Goal: Information Seeking & Learning: Learn about a topic

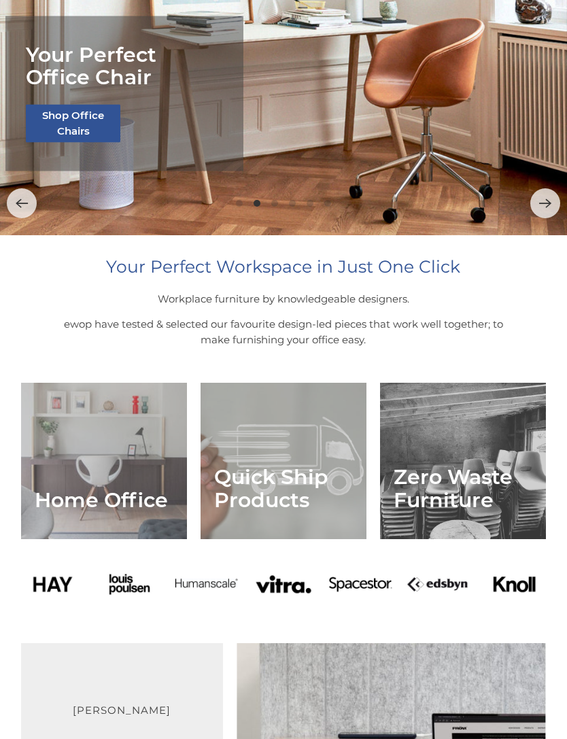
scroll to position [205, 0]
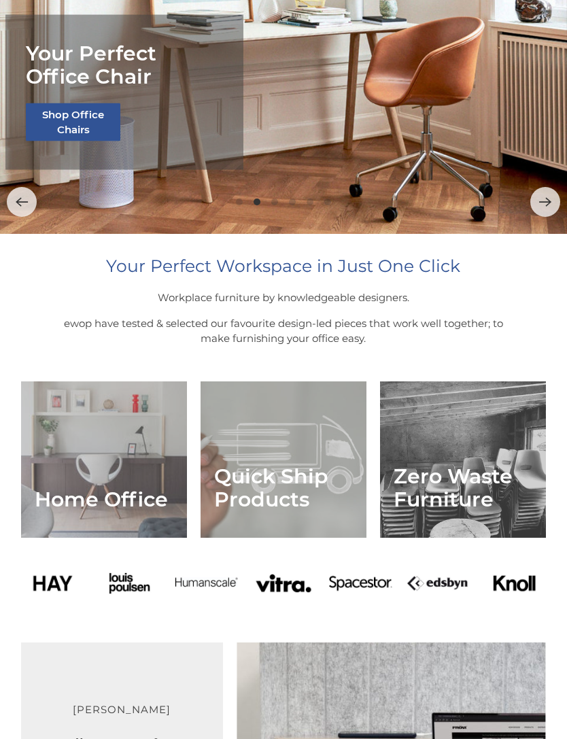
click at [113, 479] on link "Home Office" at bounding box center [104, 459] width 166 height 156
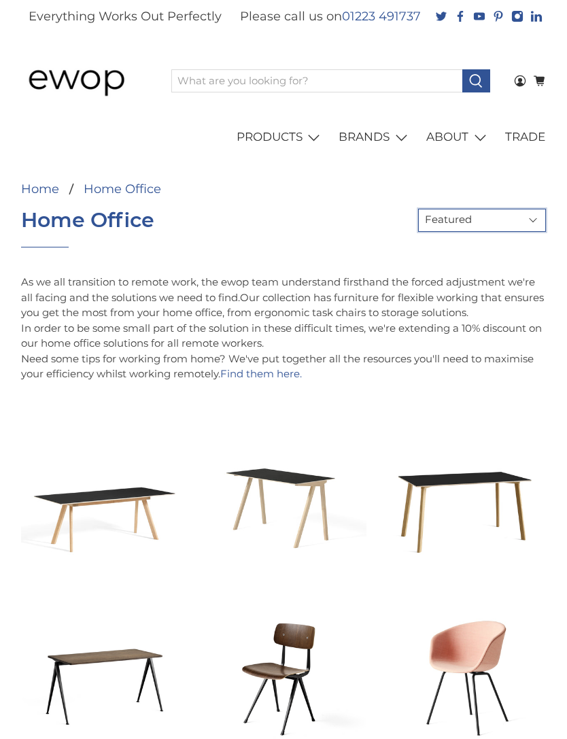
click at [489, 224] on select "Featured Best Selling Alphabetically: A-Z Alphabetically: Z-A Price: Low to Hig…" at bounding box center [482, 220] width 128 height 23
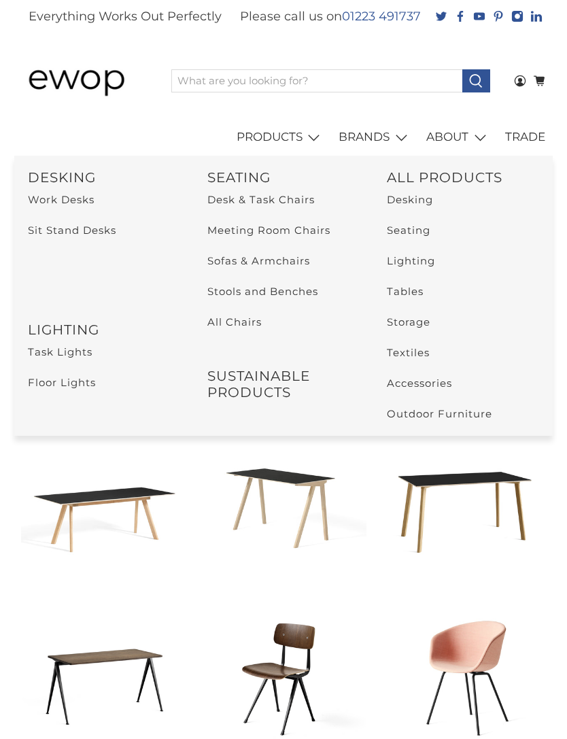
click at [289, 202] on link "Desk & Task Chairs" at bounding box center [260, 199] width 107 height 13
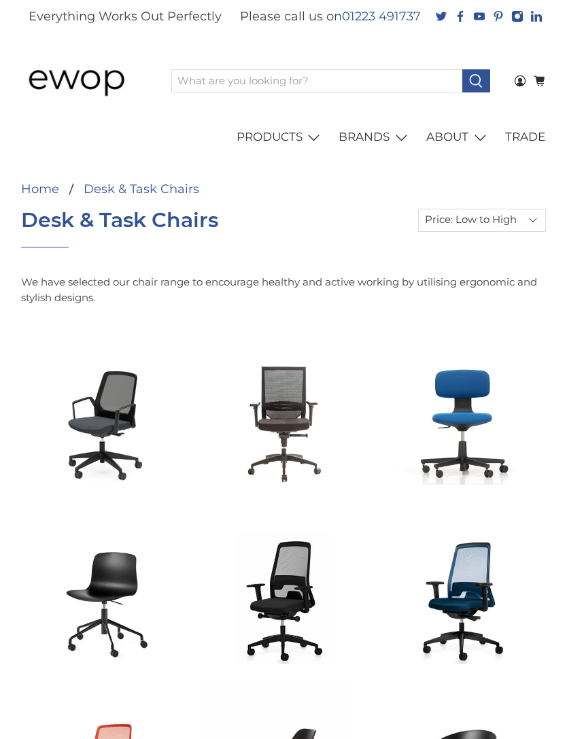
select select "price-ascending"
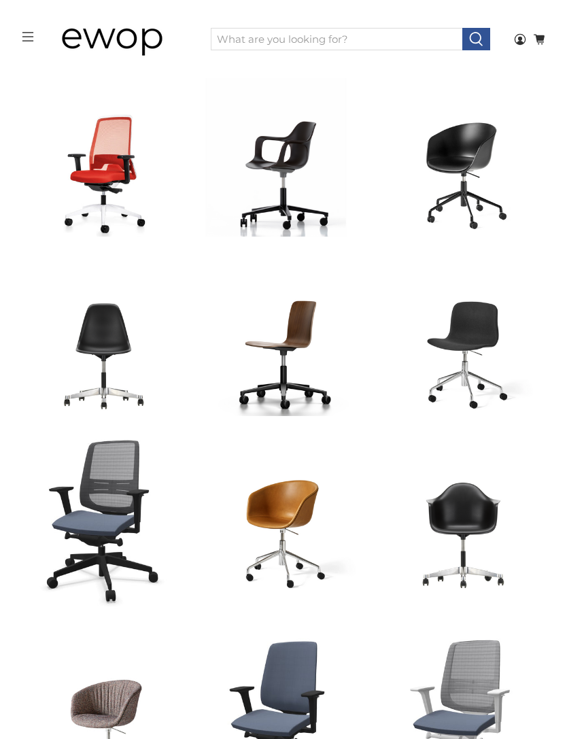
scroll to position [561, 0]
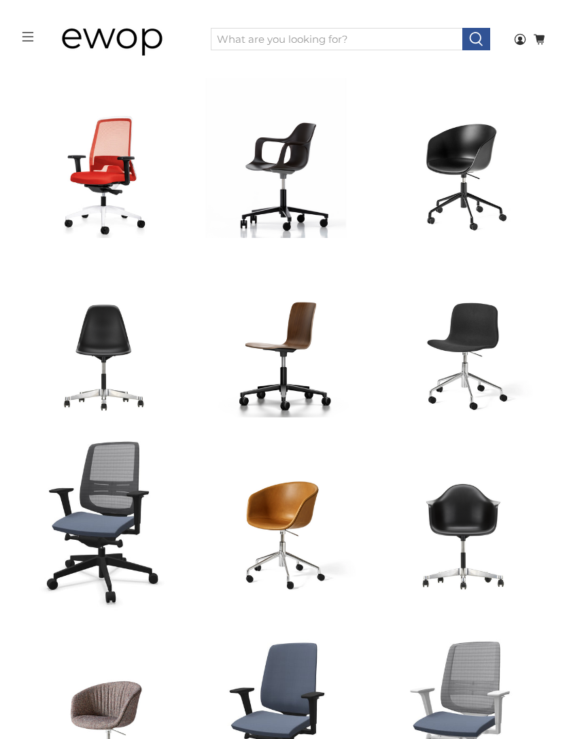
click at [120, 576] on span "Quick View" at bounding box center [104, 577] width 82 height 23
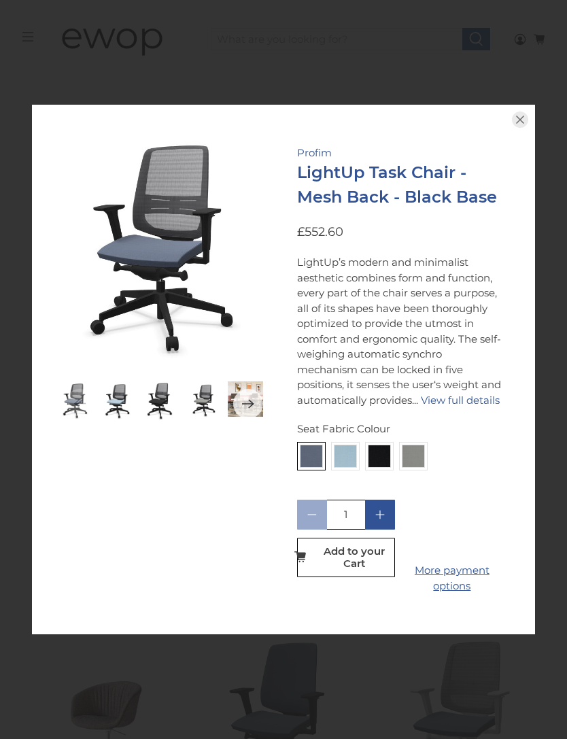
click at [344, 467] on img at bounding box center [345, 456] width 22 height 22
click at [0, 0] on input "radio" at bounding box center [0, 0] width 0 height 0
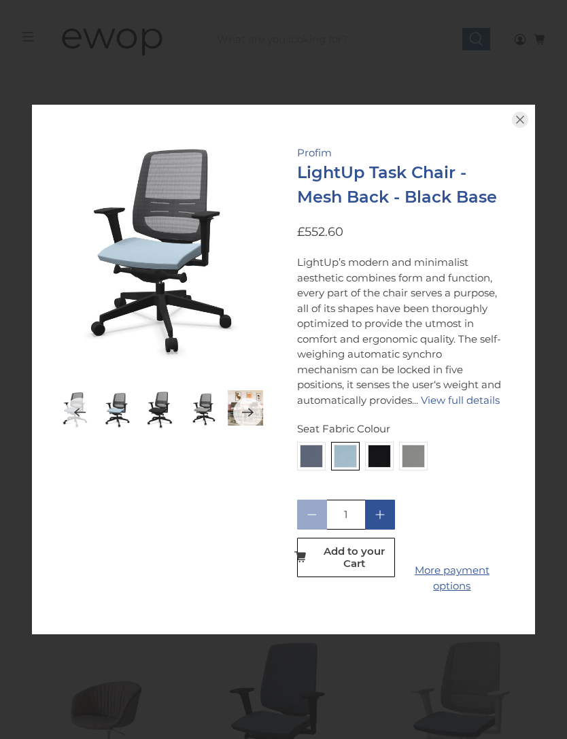
click at [70, 427] on button "Previous" at bounding box center [80, 412] width 30 height 30
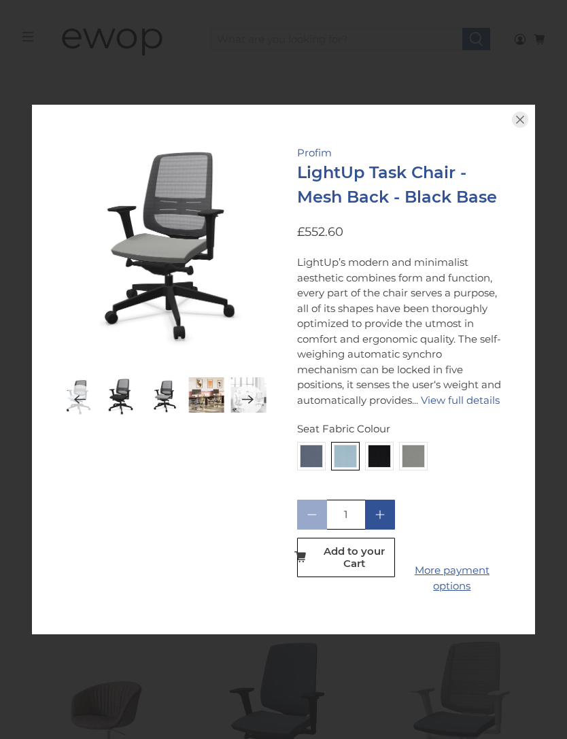
click at [379, 467] on img at bounding box center [379, 456] width 22 height 22
click at [0, 0] on input "radio" at bounding box center [0, 0] width 0 height 0
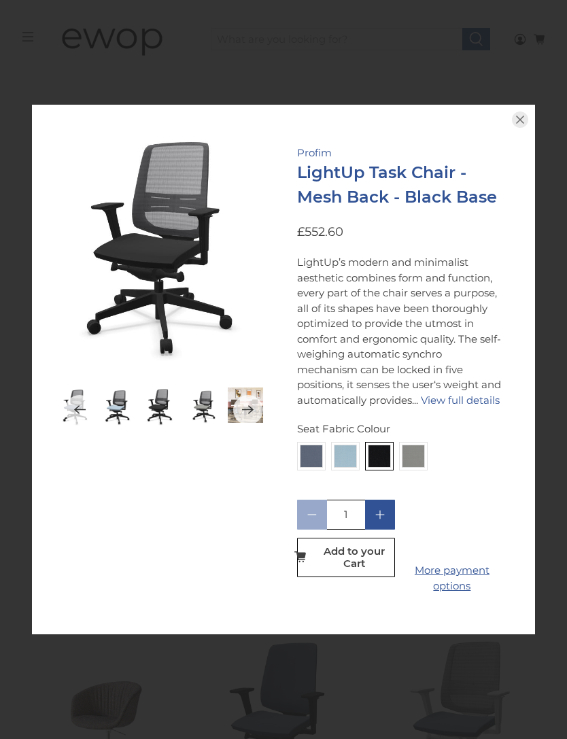
click at [414, 467] on img at bounding box center [413, 456] width 22 height 22
click at [0, 0] on input "radio" at bounding box center [0, 0] width 0 height 0
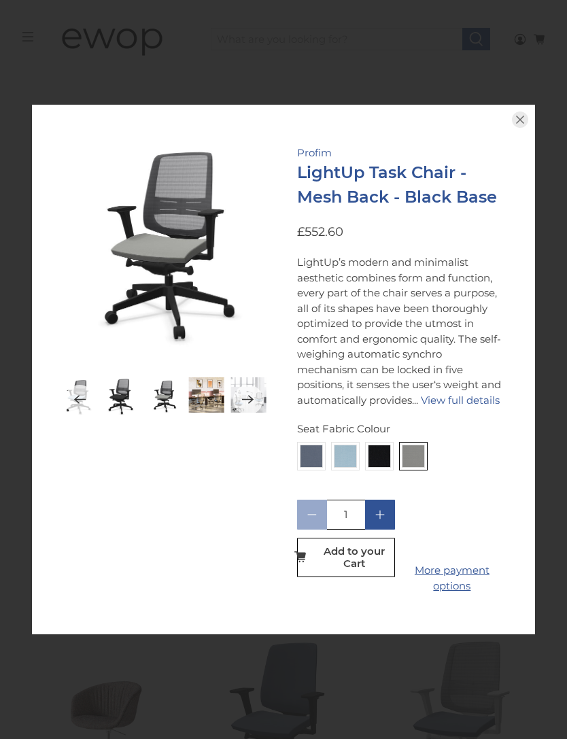
click at [382, 467] on img at bounding box center [379, 456] width 22 height 22
click at [0, 0] on input "radio" at bounding box center [0, 0] width 0 height 0
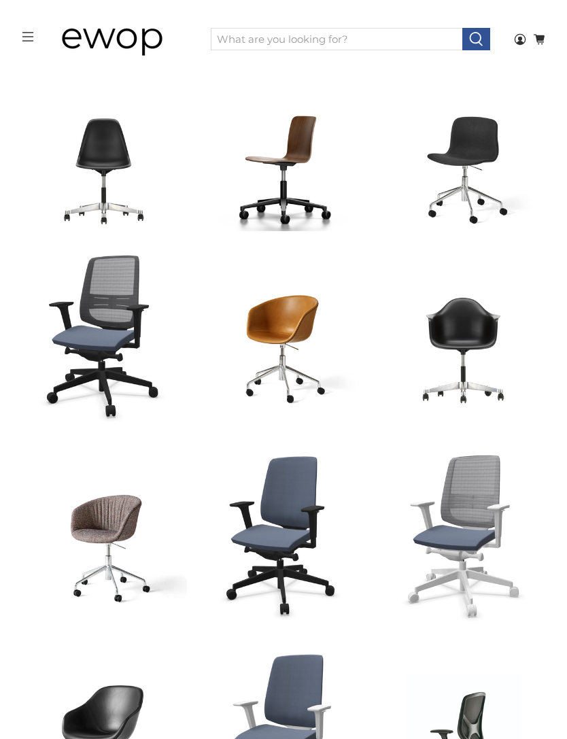
scroll to position [746, 0]
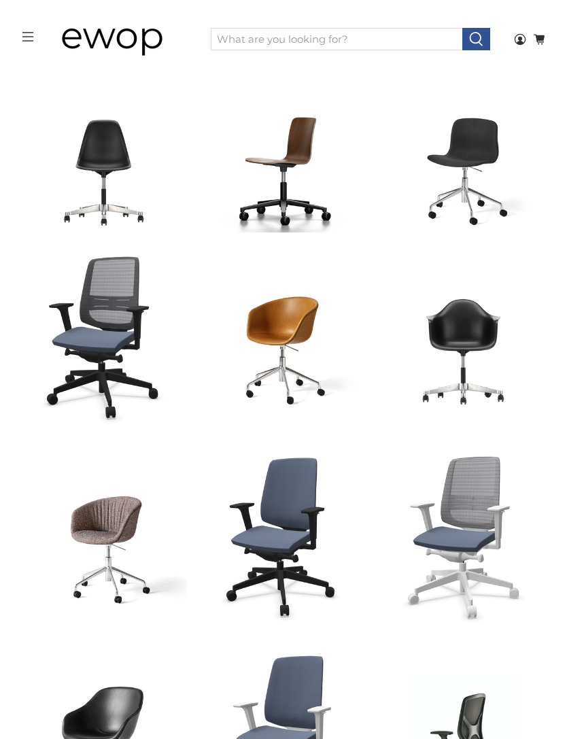
click at [283, 515] on link "LightUp Task Chair - Black Base" at bounding box center [283, 536] width 166 height 184
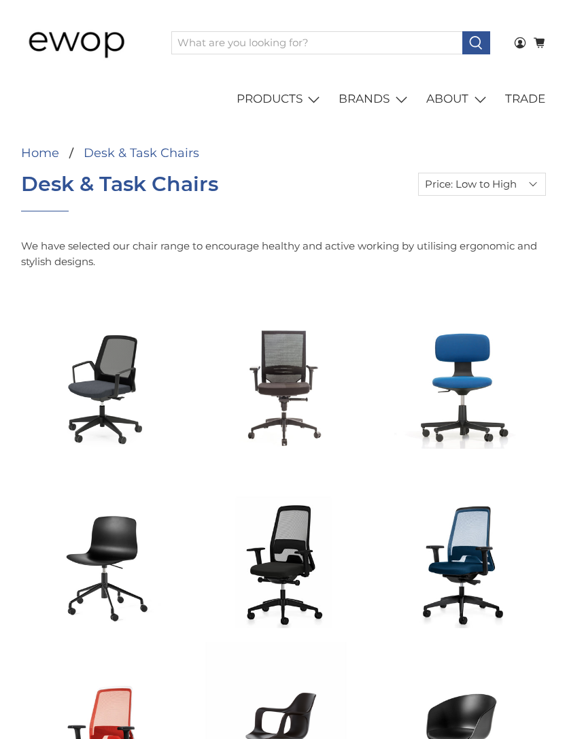
scroll to position [0, 0]
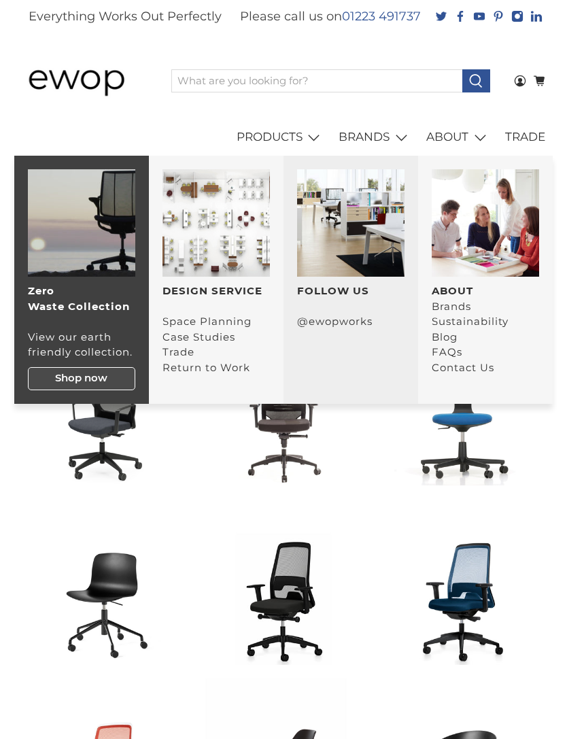
click at [462, 137] on link "ABOUT" at bounding box center [458, 137] width 79 height 38
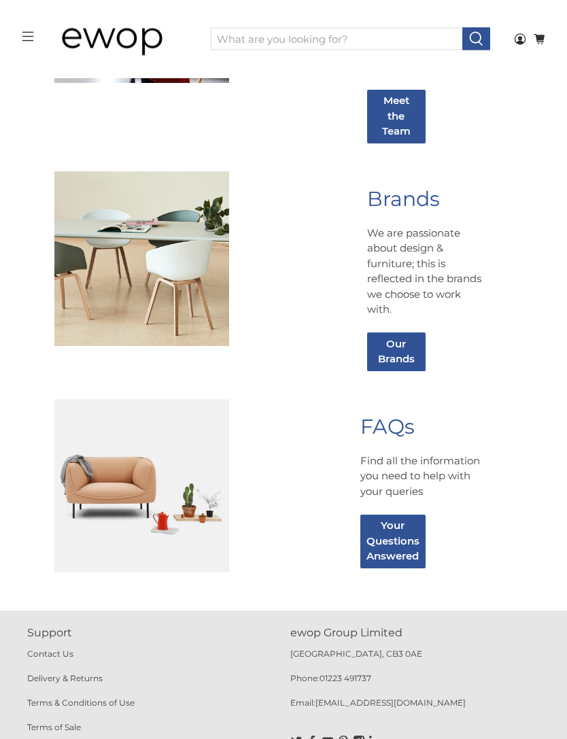
scroll to position [1944, 0]
click at [406, 557] on link "Your Questions Answered" at bounding box center [392, 542] width 65 height 54
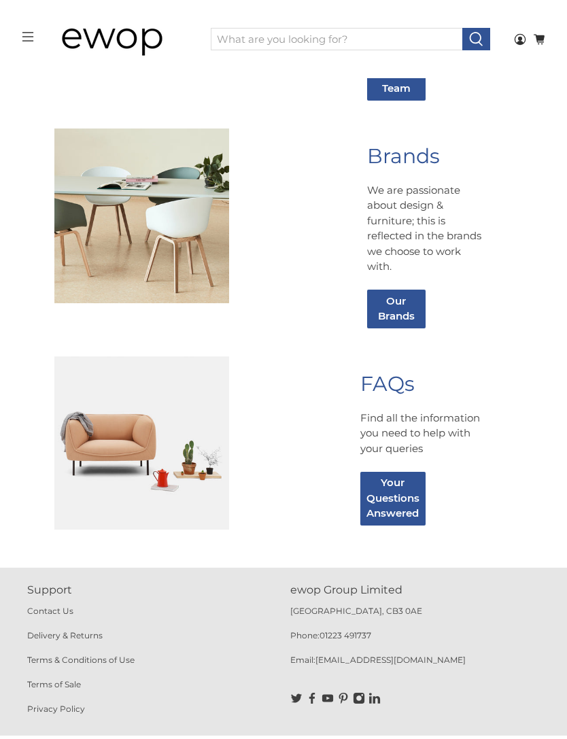
scroll to position [1984, 0]
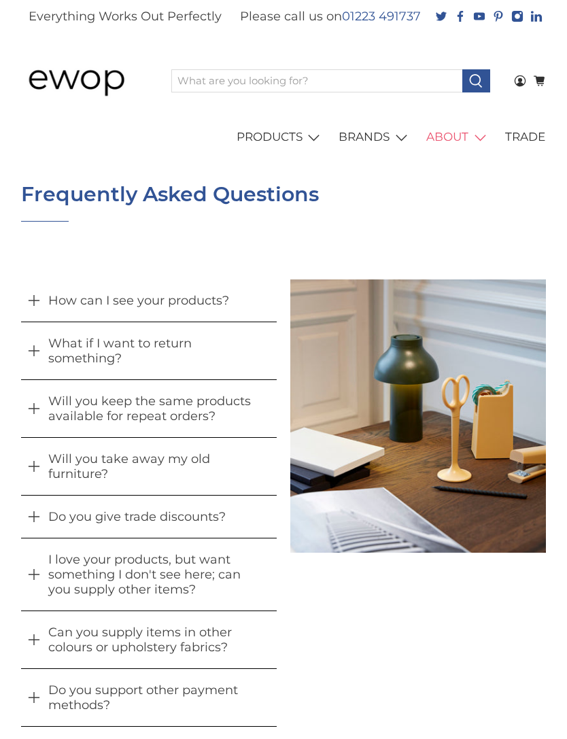
click at [194, 306] on button "How can I see your products?" at bounding box center [148, 300] width 255 height 42
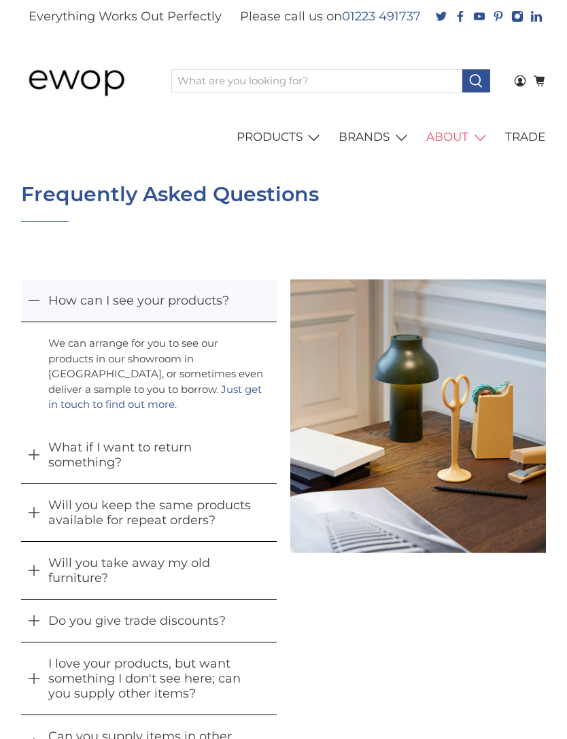
click at [46, 449] on button "What if I want to return something?" at bounding box center [148, 454] width 255 height 57
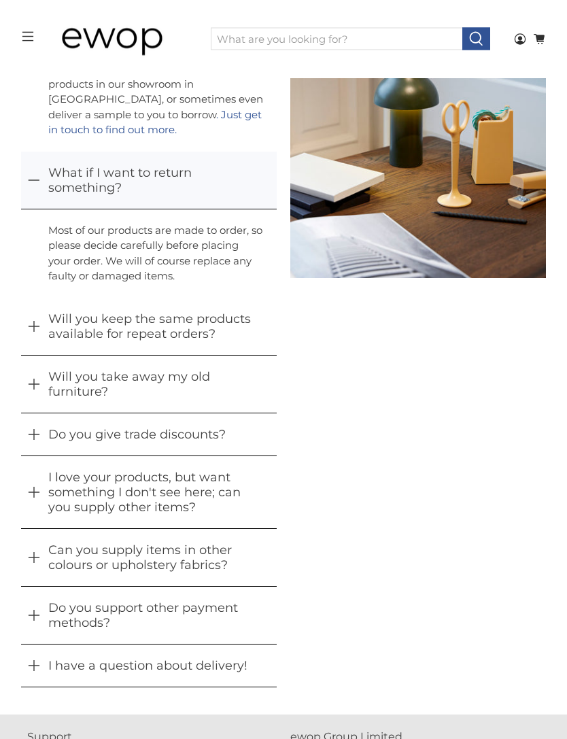
scroll to position [216, 0]
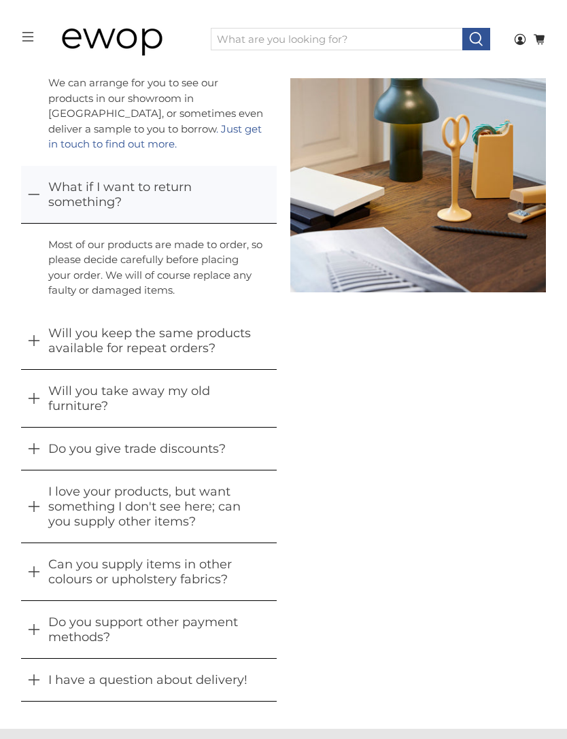
click at [45, 404] on button "Will you take away my old furniture?" at bounding box center [148, 398] width 255 height 57
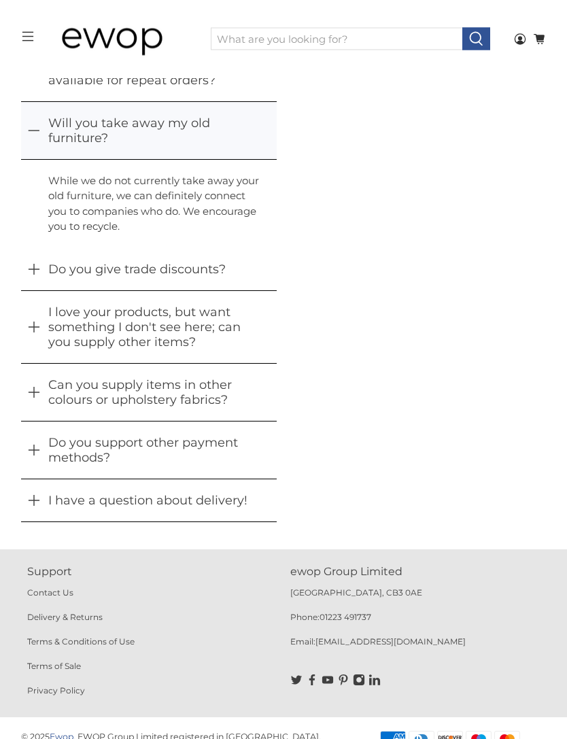
scroll to position [491, 0]
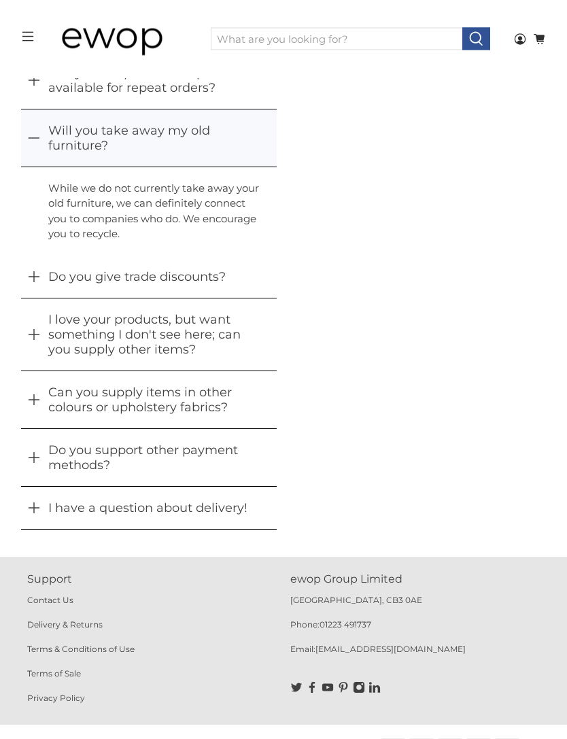
click at [37, 328] on button "I love your products, but want something I don't see here; can you supply other…" at bounding box center [148, 335] width 255 height 72
